Goal: Information Seeking & Learning: Learn about a topic

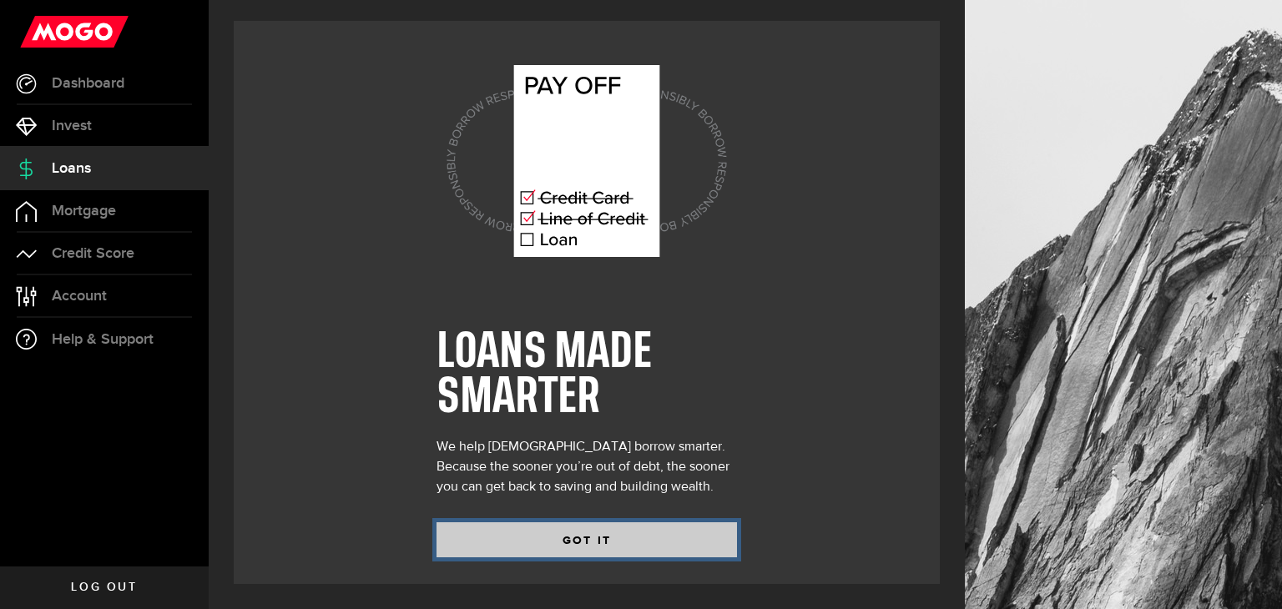
click at [633, 535] on button "GOT IT" at bounding box center [586, 539] width 300 height 35
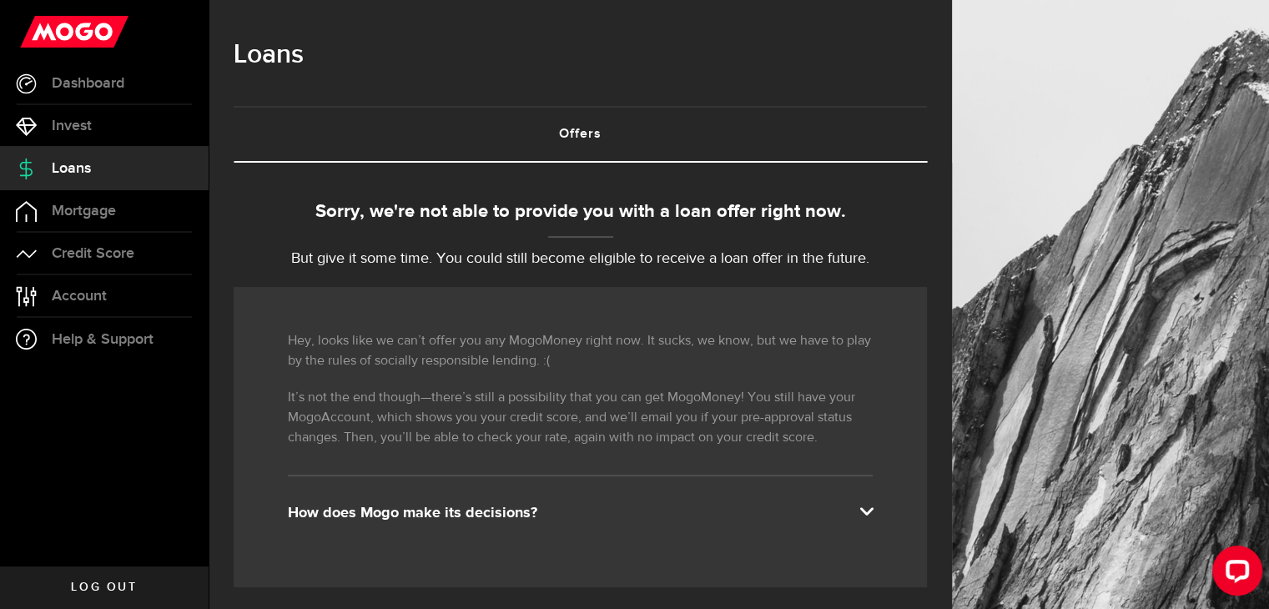
click at [513, 515] on div "How does Mogo make its decisions?" at bounding box center [580, 513] width 585 height 20
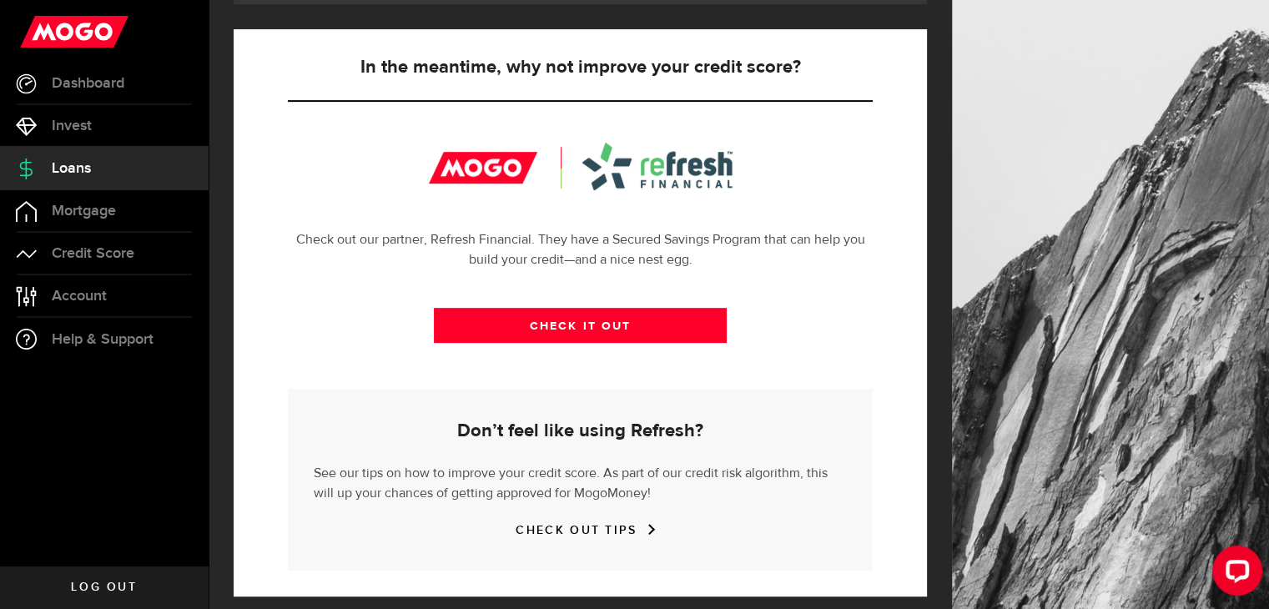
scroll to position [673, 0]
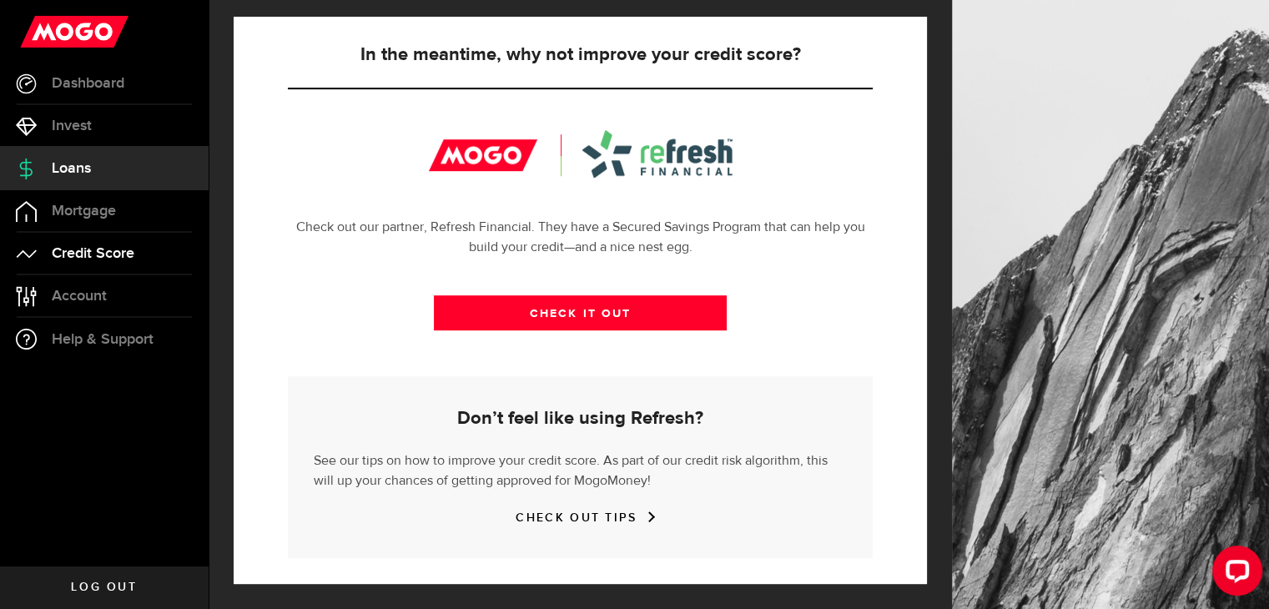
click at [90, 241] on link "Credit Score" at bounding box center [104, 254] width 209 height 42
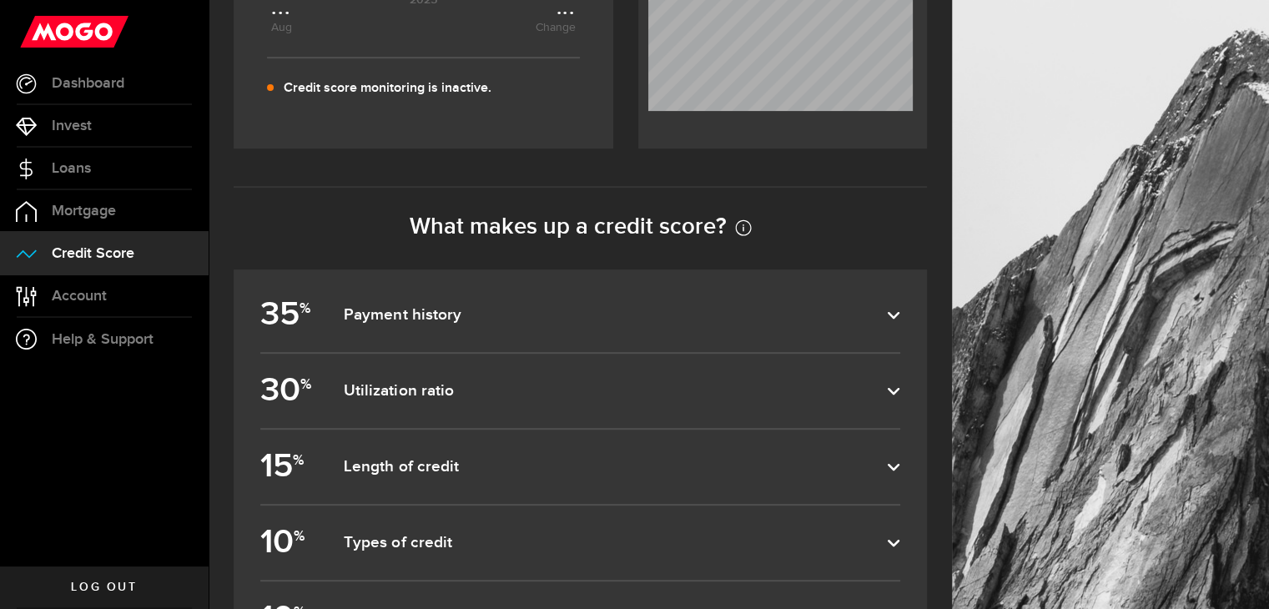
scroll to position [584, 0]
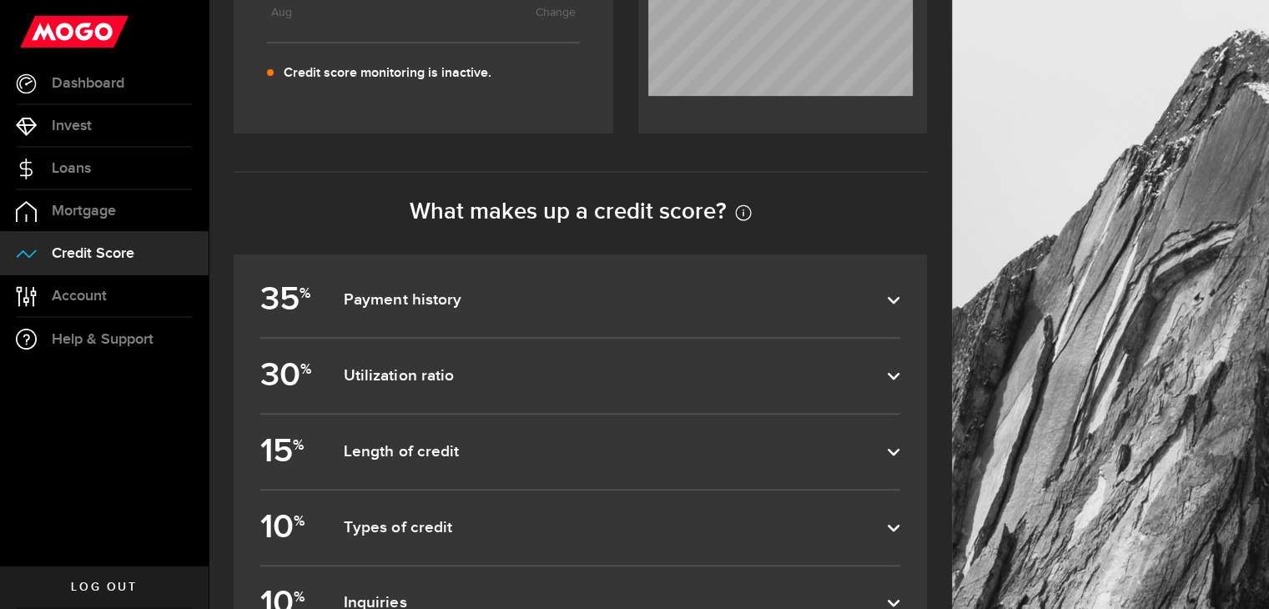
click at [477, 297] on dfn "Payment history" at bounding box center [615, 300] width 543 height 20
click at [0, 0] on input "35 % Payment history" at bounding box center [0, 0] width 0 height 0
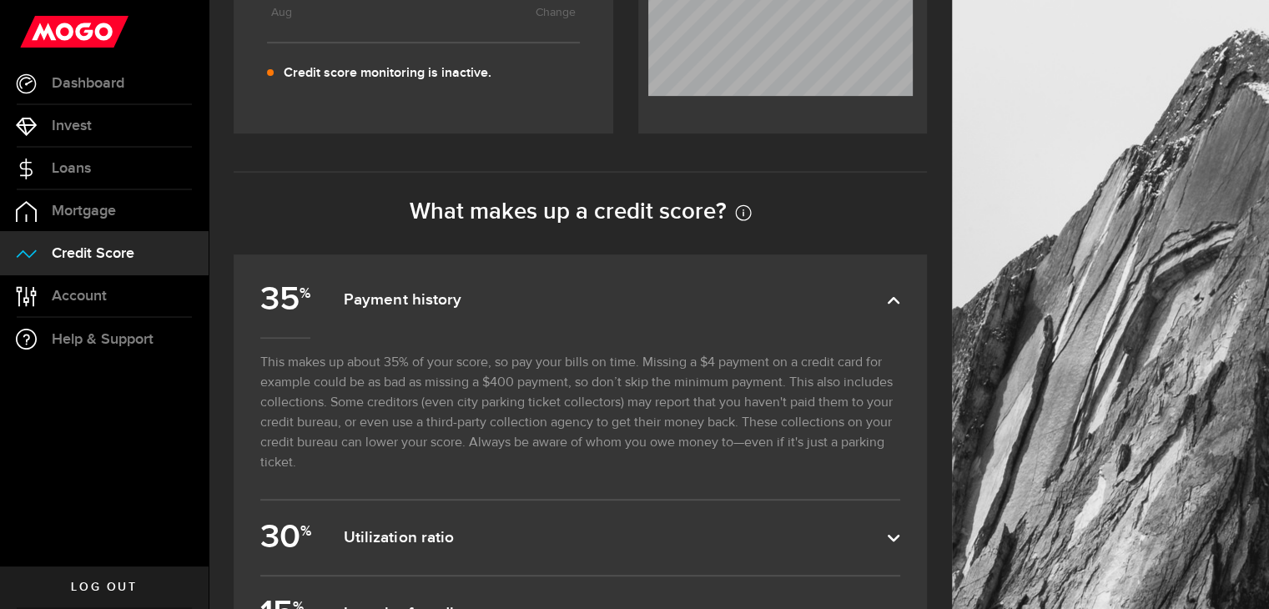
click at [477, 297] on dfn "Payment history" at bounding box center [615, 300] width 543 height 20
click at [0, 0] on input "35 % Payment history" at bounding box center [0, 0] width 0 height 0
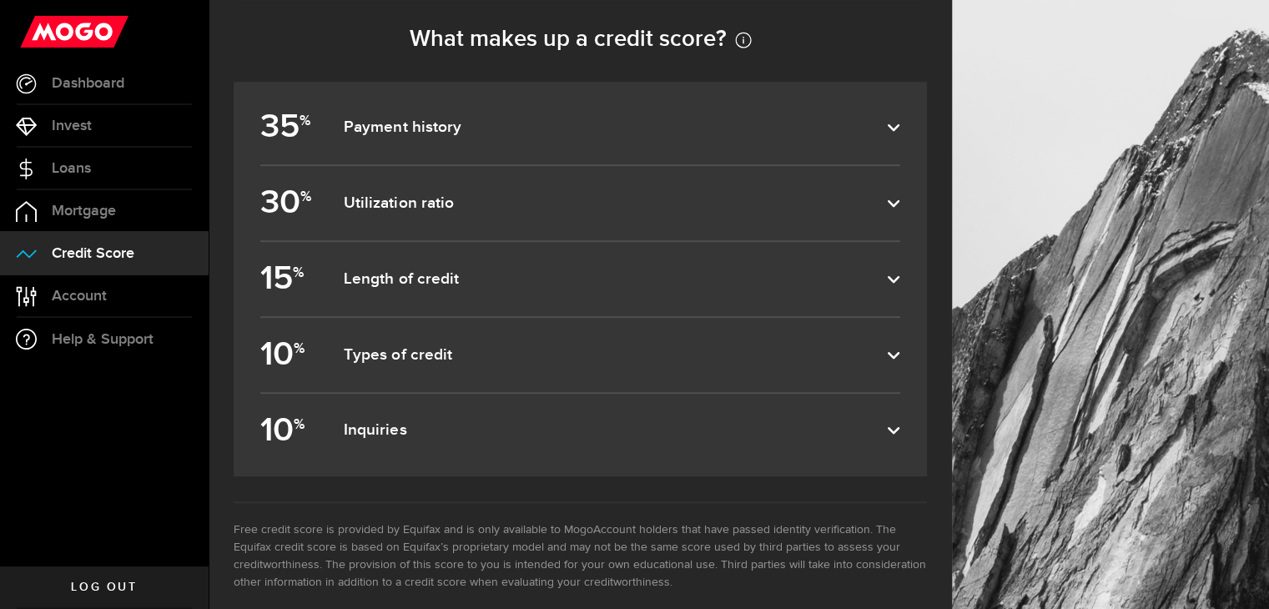
scroll to position [776, 0]
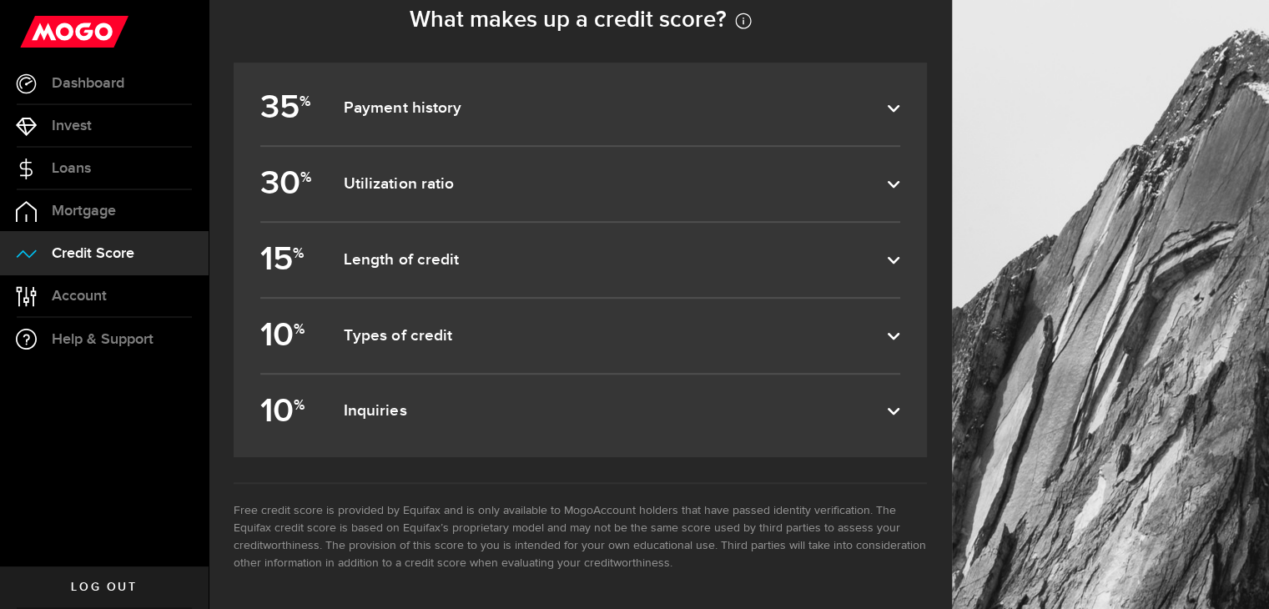
click at [479, 178] on dfn "Utilization ratio" at bounding box center [615, 184] width 543 height 20
click at [0, 0] on input "30 % Utilization ratio" at bounding box center [0, 0] width 0 height 0
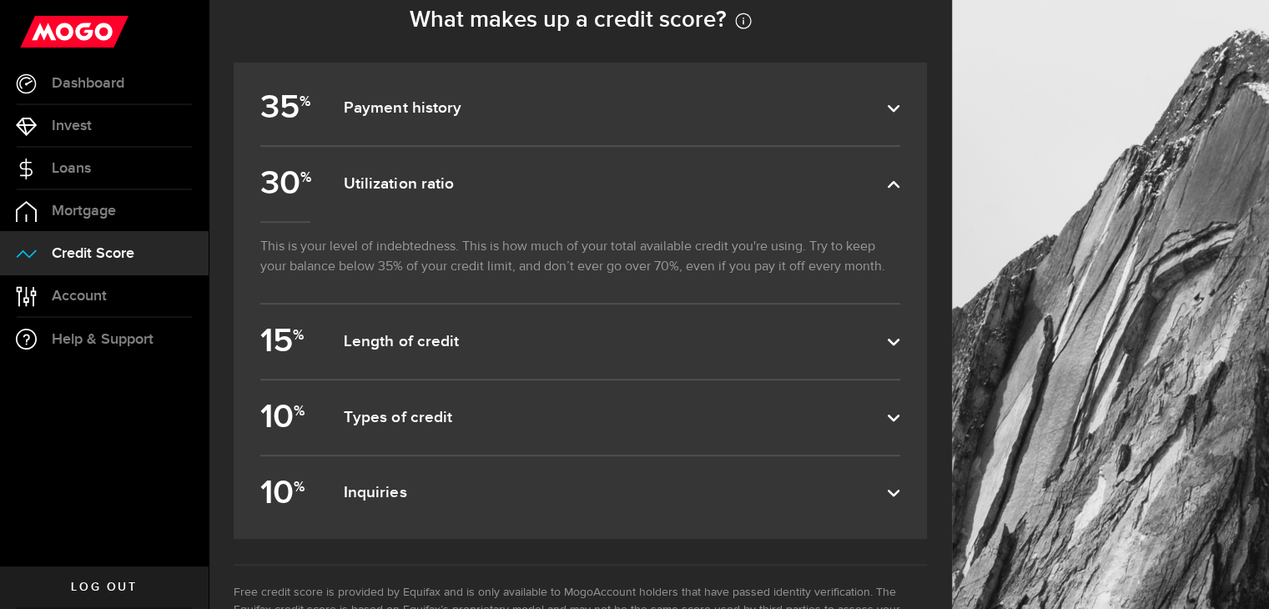
click at [479, 176] on dfn "Utilization ratio" at bounding box center [615, 184] width 543 height 20
click at [0, 0] on input "30 % Utilization ratio" at bounding box center [0, 0] width 0 height 0
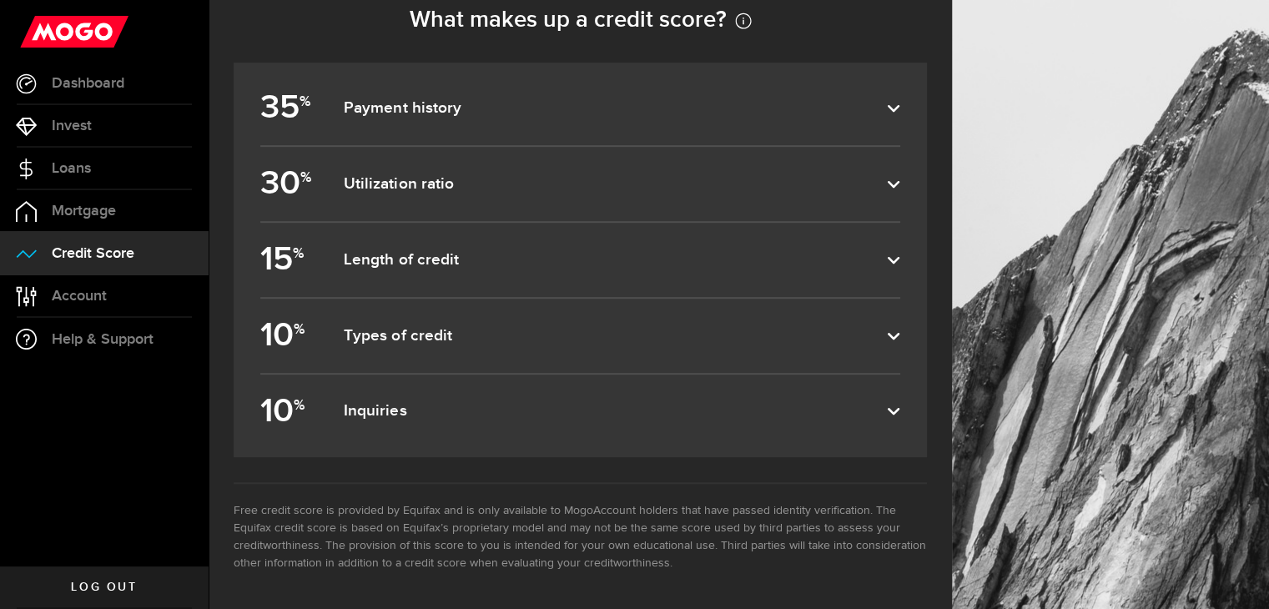
click at [482, 118] on label "35 % Payment history" at bounding box center [580, 108] width 640 height 74
click at [0, 0] on input "35 % Payment history" at bounding box center [0, 0] width 0 height 0
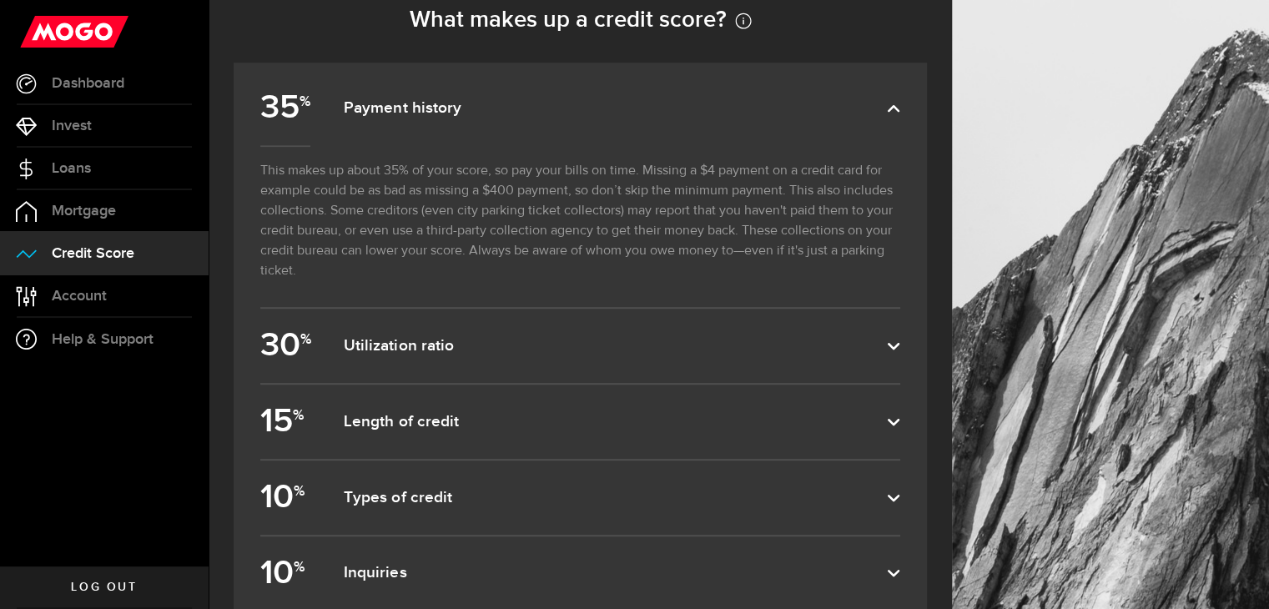
click at [481, 119] on label "35 % Payment history" at bounding box center [580, 108] width 640 height 74
click at [0, 0] on input "35 % Payment history" at bounding box center [0, 0] width 0 height 0
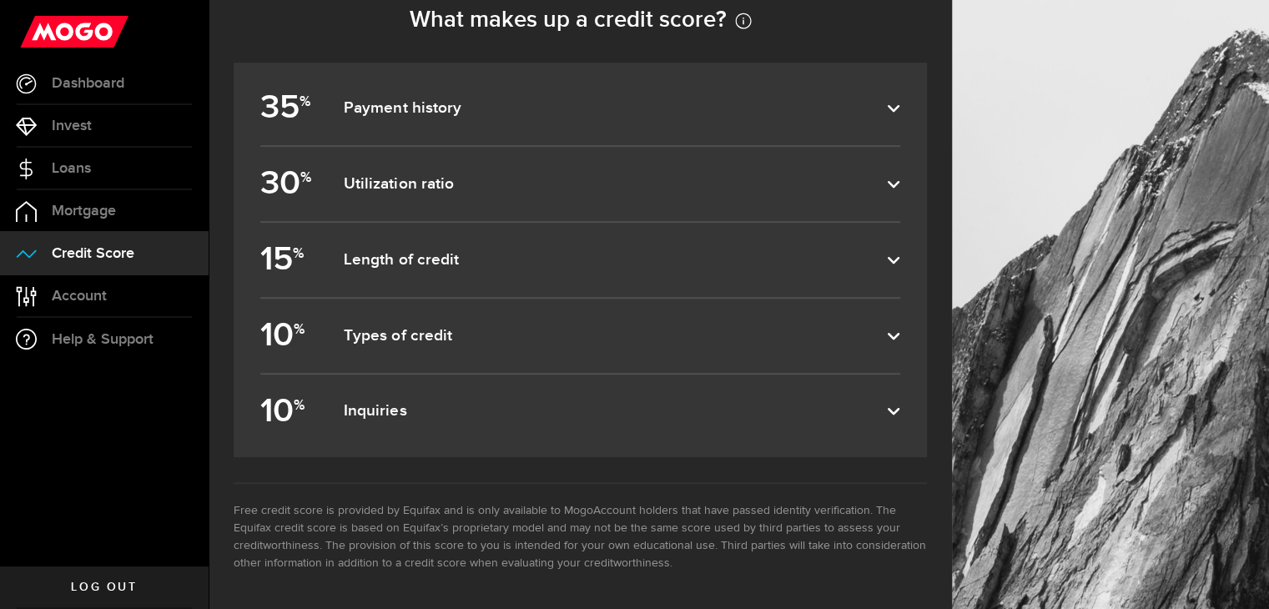
click at [441, 255] on dfn "Length of credit" at bounding box center [615, 260] width 543 height 20
click at [0, 0] on input "15 % Length of credit" at bounding box center [0, 0] width 0 height 0
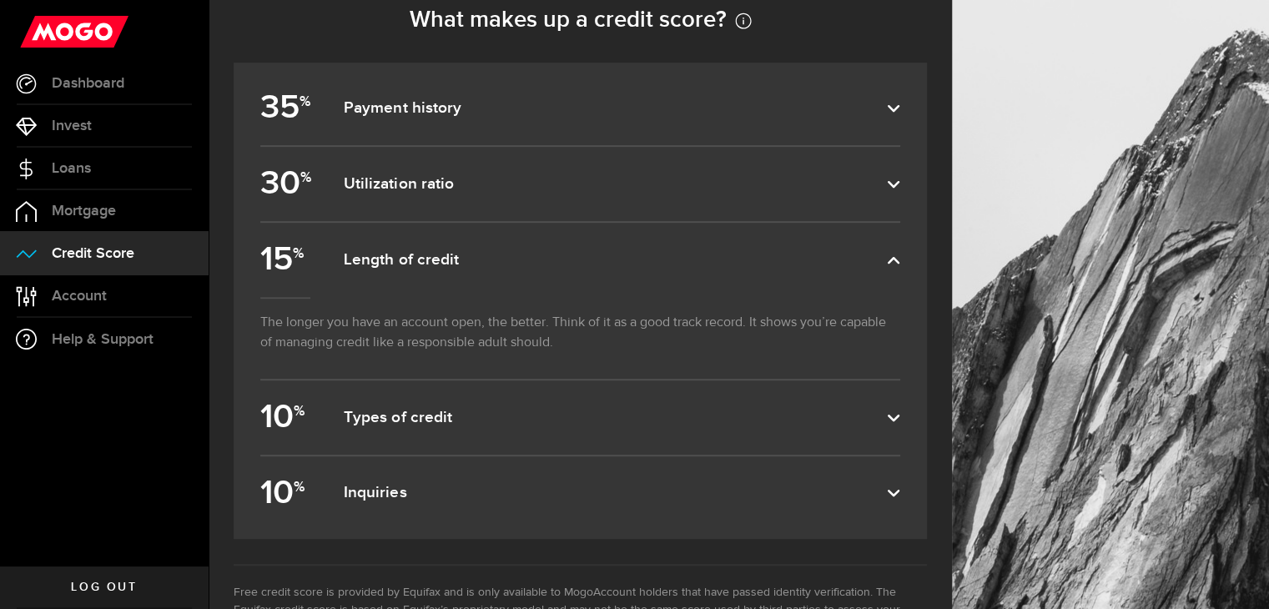
click at [441, 255] on dfn "Length of credit" at bounding box center [615, 260] width 543 height 20
click at [0, 0] on input "15 % Length of credit" at bounding box center [0, 0] width 0 height 0
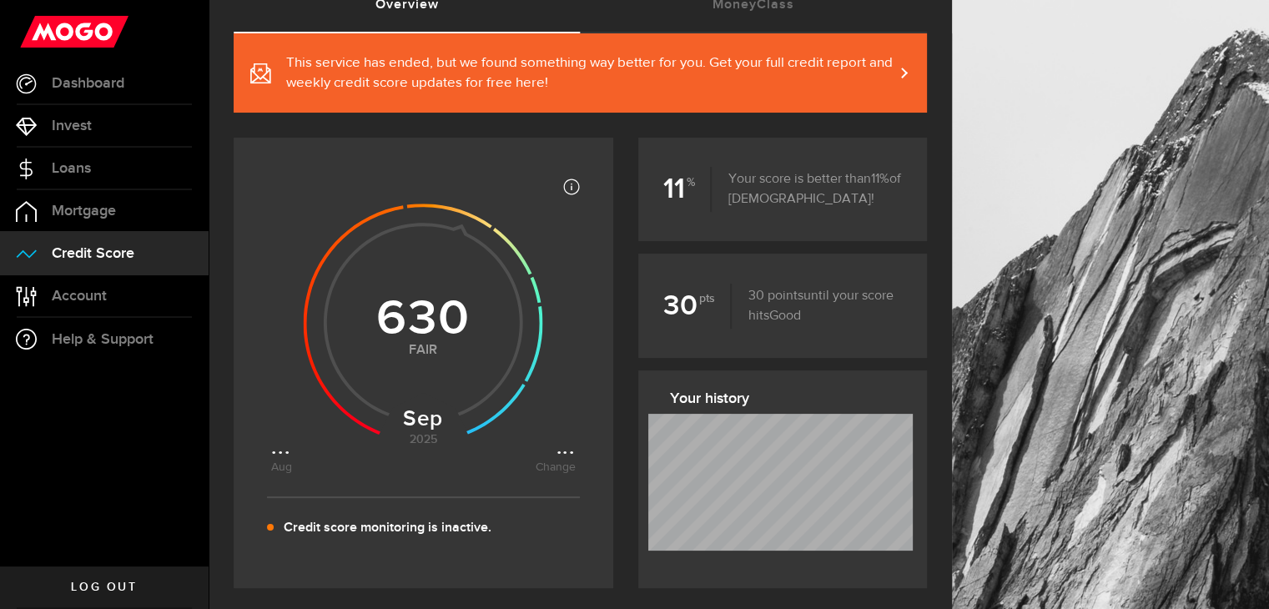
scroll to position [0, 0]
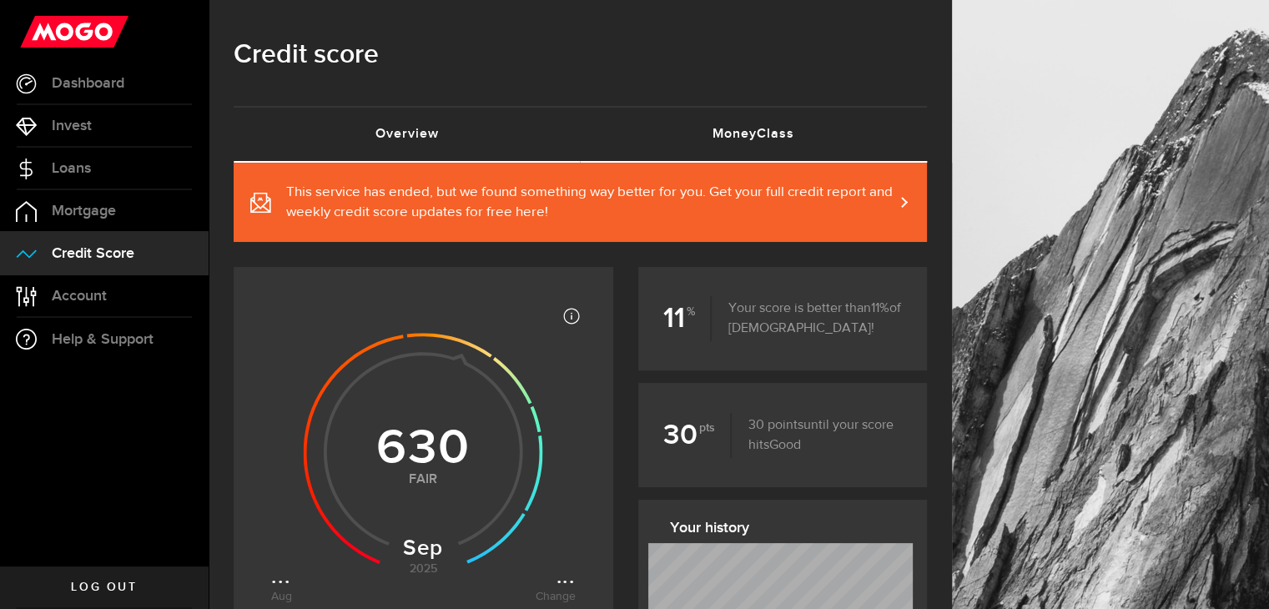
click at [780, 150] on link "MoneyClass (requires attention)" at bounding box center [754, 134] width 347 height 53
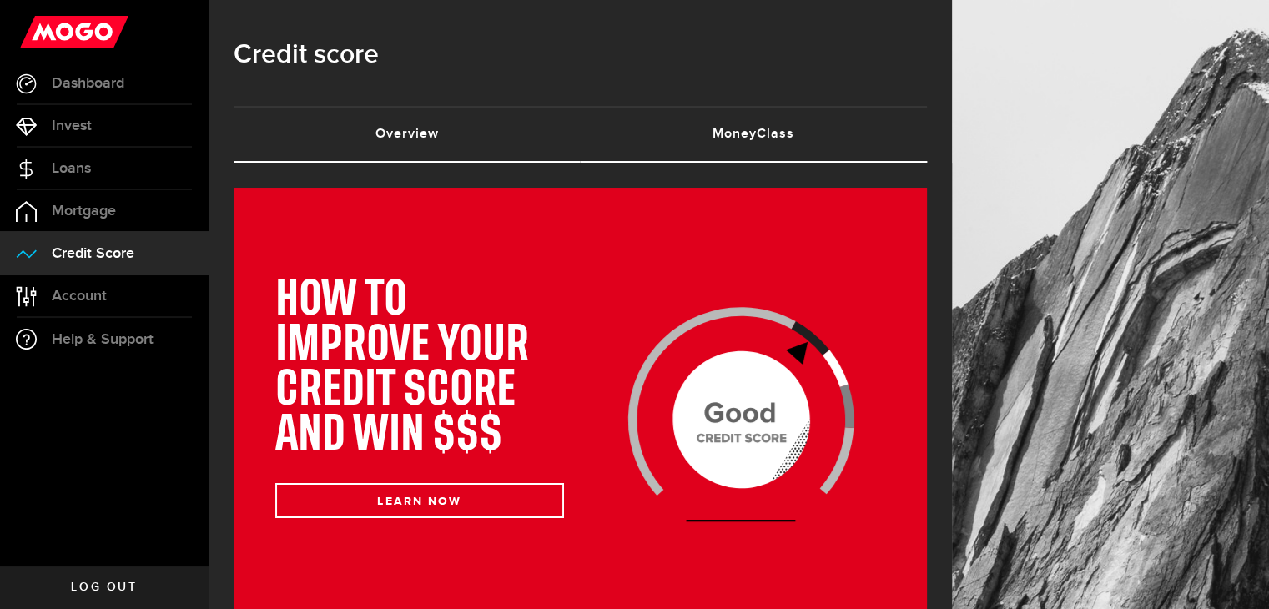
click at [501, 141] on link "Overview (requires attention)" at bounding box center [407, 134] width 347 height 53
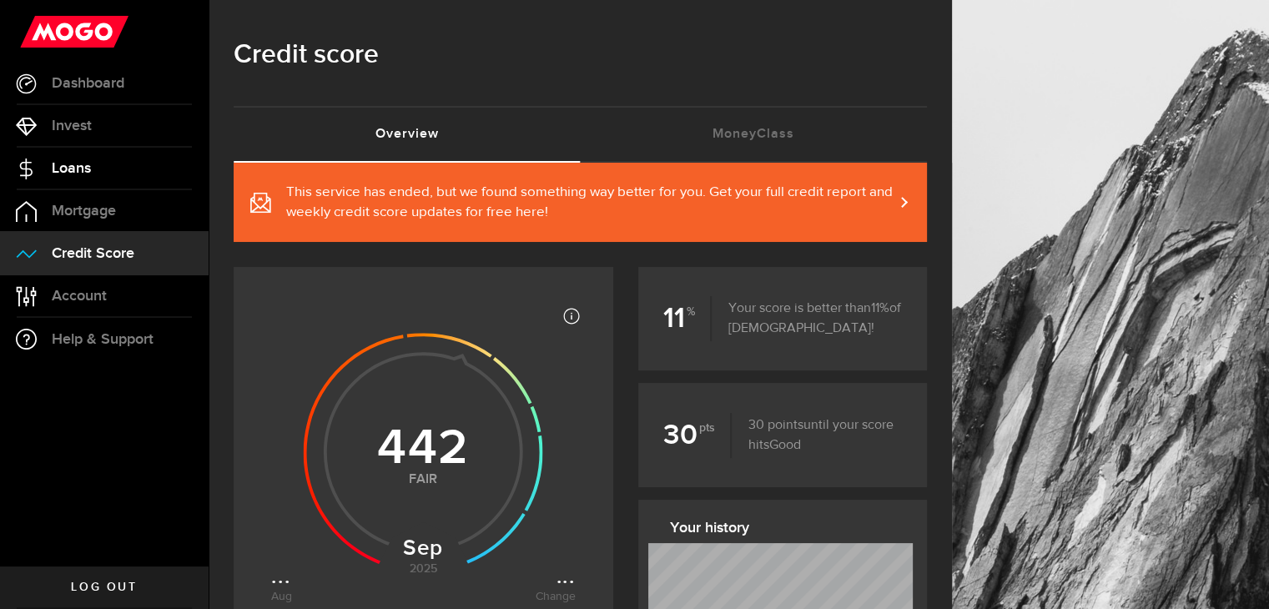
click at [97, 167] on link "Loans" at bounding box center [104, 169] width 209 height 42
